Goal: Information Seeking & Learning: Understand process/instructions

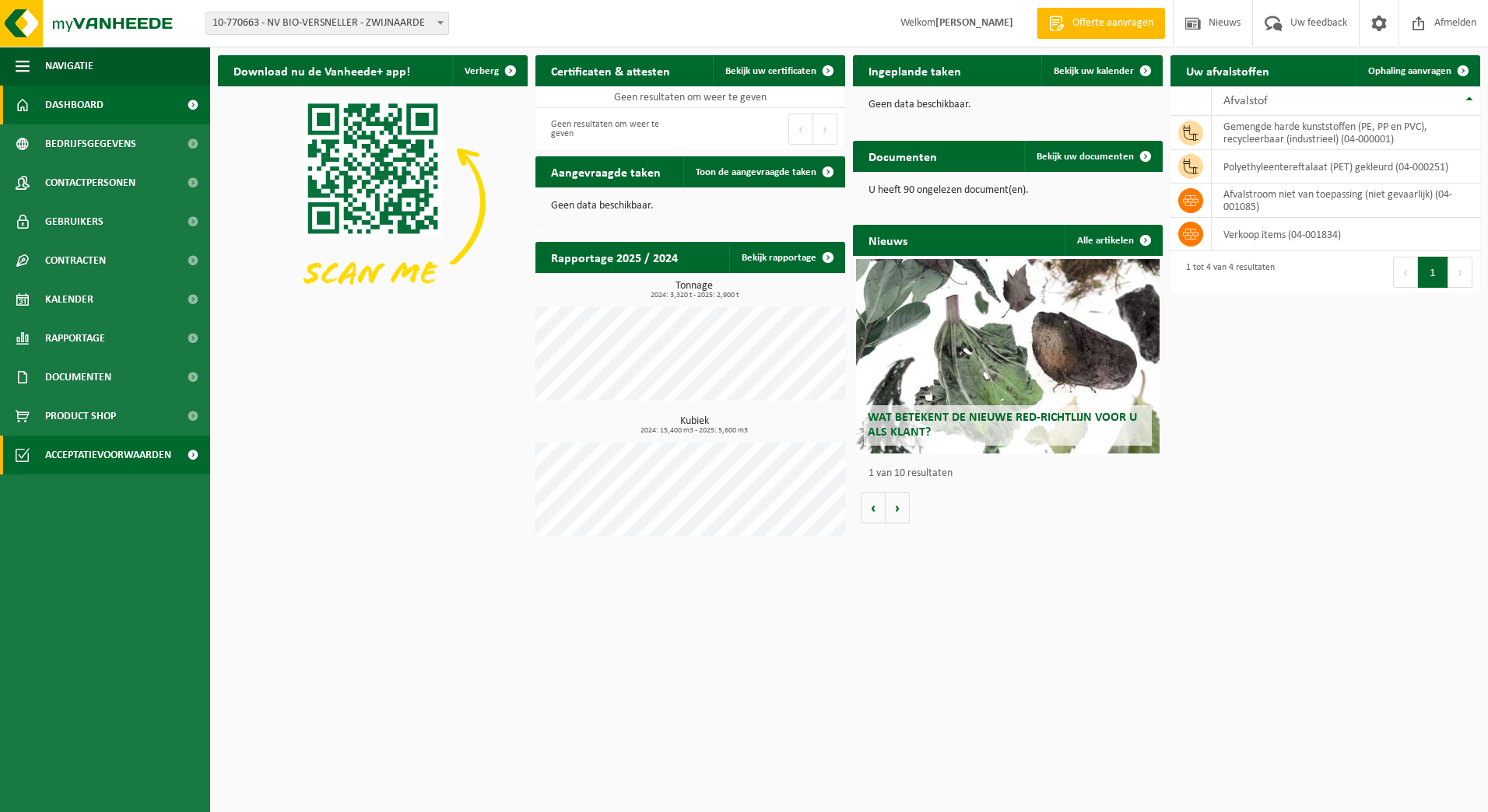
click at [102, 455] on span "Acceptatievoorwaarden" at bounding box center [108, 455] width 126 height 39
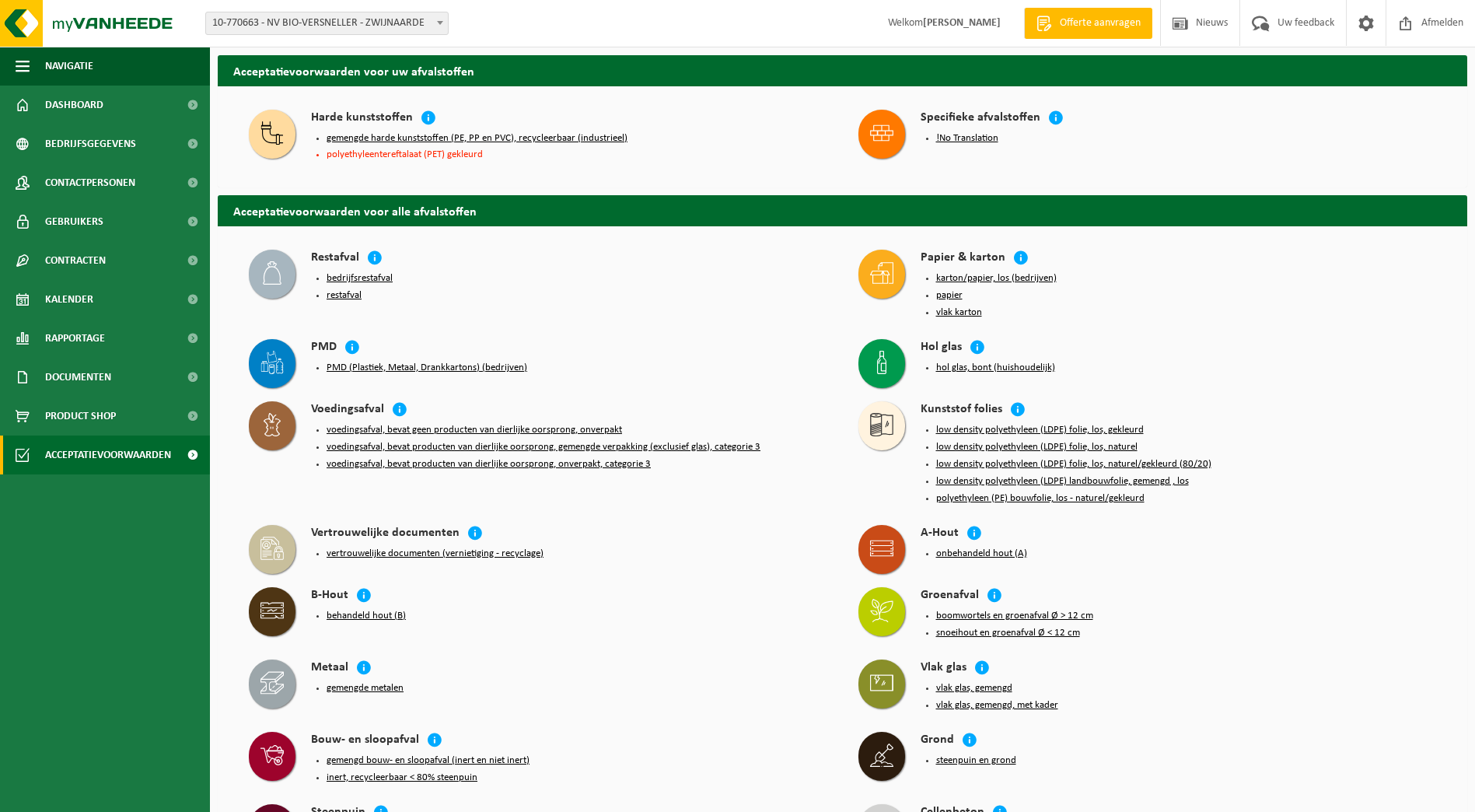
click at [391, 138] on button "gemengde harde kunststoffen (PE, PP en PVC), recycleerbaar (industrieel)" at bounding box center [476, 139] width 301 height 12
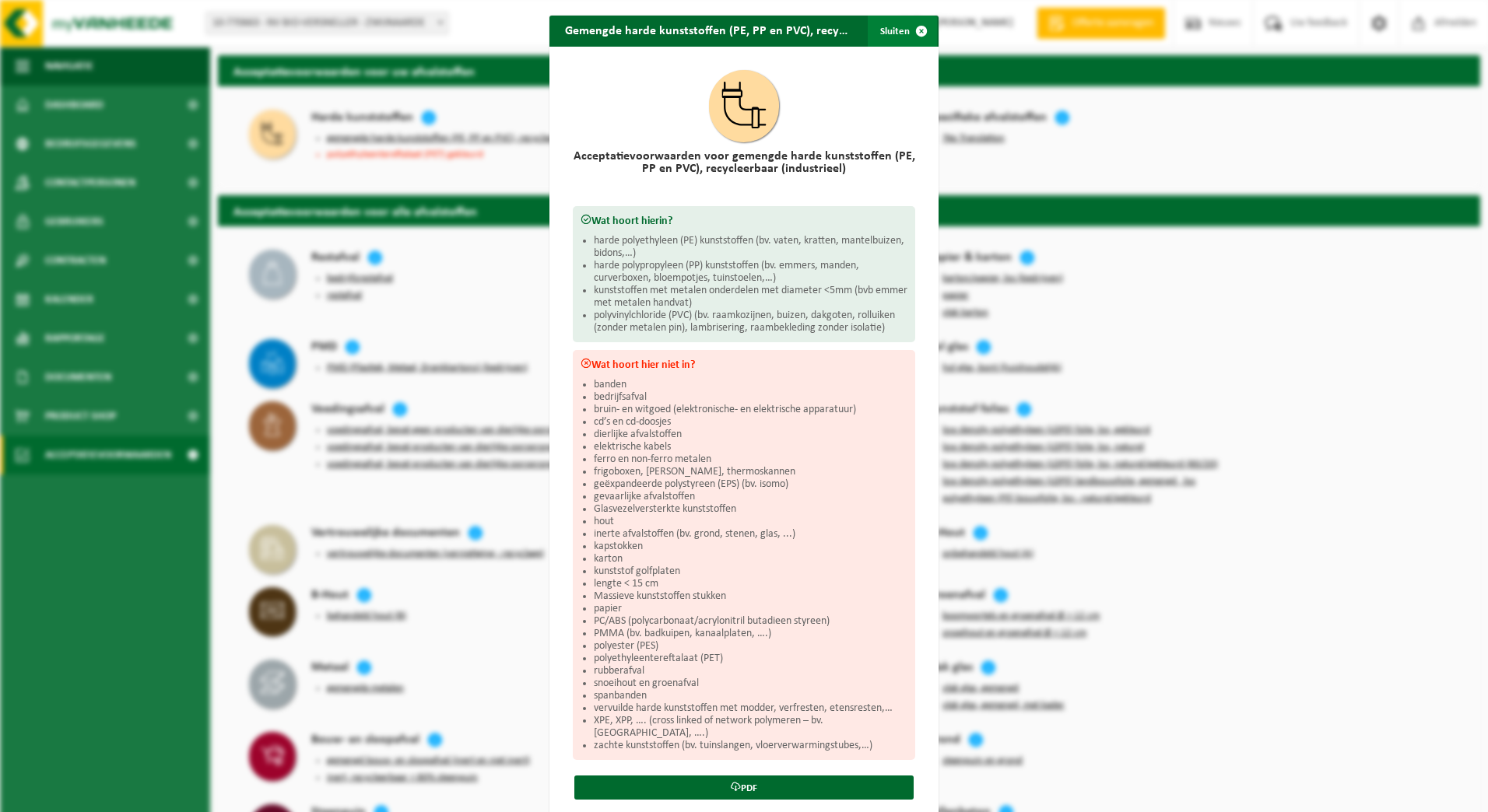
click at [913, 31] on span "button" at bounding box center [920, 31] width 31 height 31
